Goal: Information Seeking & Learning: Learn about a topic

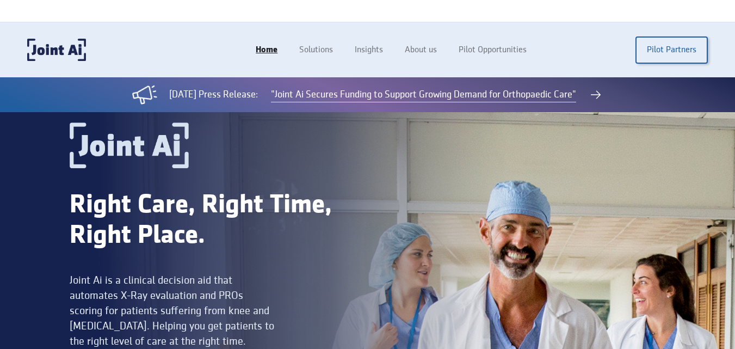
drag, startPoint x: 174, startPoint y: 70, endPoint x: 178, endPoint y: 9, distance: 61.1
click at [174, 72] on div "Home Solutions Insights About us Pilot Opportunities Pilot Partners" at bounding box center [367, 49] width 735 height 55
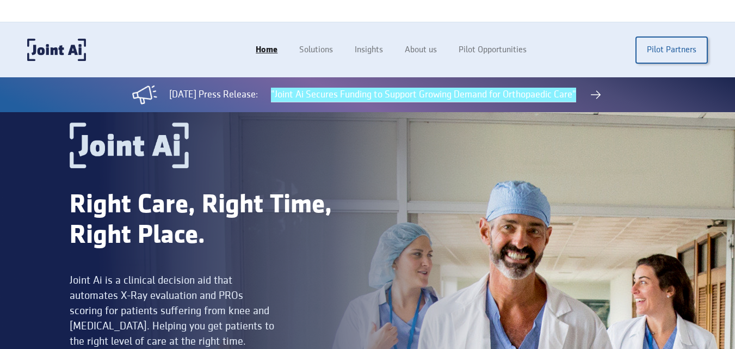
drag, startPoint x: 149, startPoint y: 227, endPoint x: 148, endPoint y: 186, distance: 41.4
click at [148, 186] on div "Right Care, Right Time, Right Place. Joint Ai is a clinical decision aid that a…" at bounding box center [219, 259] width 298 height 274
drag, startPoint x: 65, startPoint y: 89, endPoint x: 334, endPoint y: 15, distance: 278.7
click at [66, 89] on div "[DATE] Press Release: "Joint Ai Secures Funding to Support Growing Demand for O…" at bounding box center [367, 94] width 735 height 35
drag, startPoint x: 599, startPoint y: 175, endPoint x: 618, endPoint y: 64, distance: 112.1
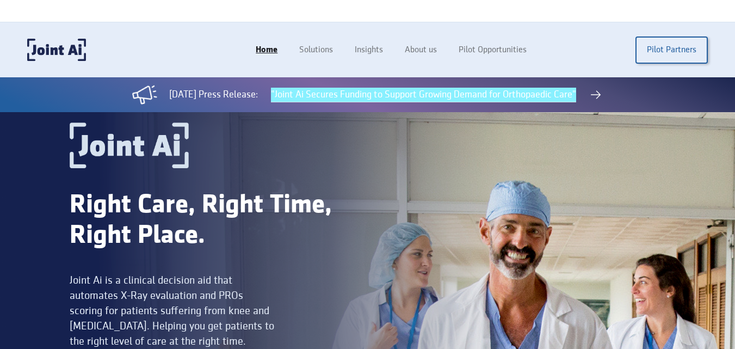
click at [599, 175] on div "Right Care, Right Time, Right Place. Joint Ai is a clinical decision aid that a…" at bounding box center [368, 268] width 596 height 293
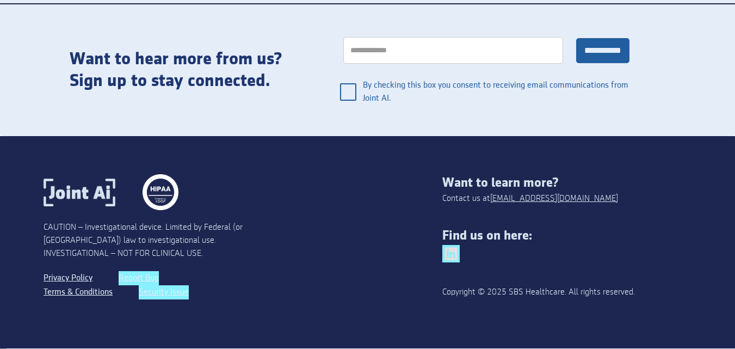
drag, startPoint x: 314, startPoint y: 246, endPoint x: 304, endPoint y: 238, distance: 12.8
click at [311, 245] on div "CAUTION – Investigational device. Limited by Federal (or [GEOGRAPHIC_DATA]) law…" at bounding box center [243, 242] width 399 height 136
drag, startPoint x: 309, startPoint y: 255, endPoint x: 441, endPoint y: 249, distance: 132.4
click at [322, 254] on div "CAUTION – Investigational device. Limited by Federal (or [GEOGRAPHIC_DATA]) law…" at bounding box center [243, 242] width 399 height 136
click at [55, 278] on link "Privacy Policy" at bounding box center [70, 278] width 52 height 14
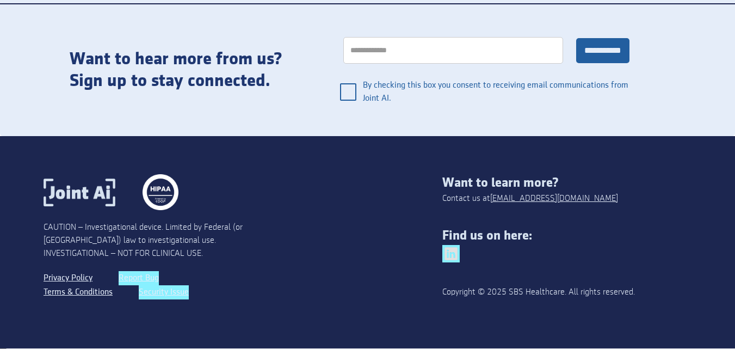
click at [0, 214] on div "CAUTION – Investigational device. Limited by Federal (or [GEOGRAPHIC_DATA]) law…" at bounding box center [367, 242] width 735 height 212
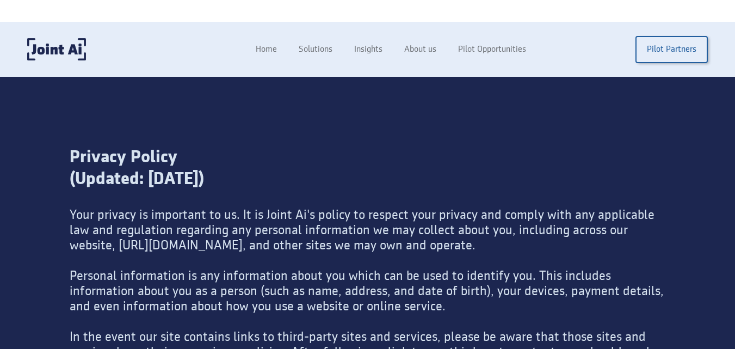
drag, startPoint x: 248, startPoint y: 143, endPoint x: 244, endPoint y: 130, distance: 13.6
drag, startPoint x: 162, startPoint y: 79, endPoint x: 166, endPoint y: 38, distance: 41.5
